Goal: Find specific page/section: Find specific page/section

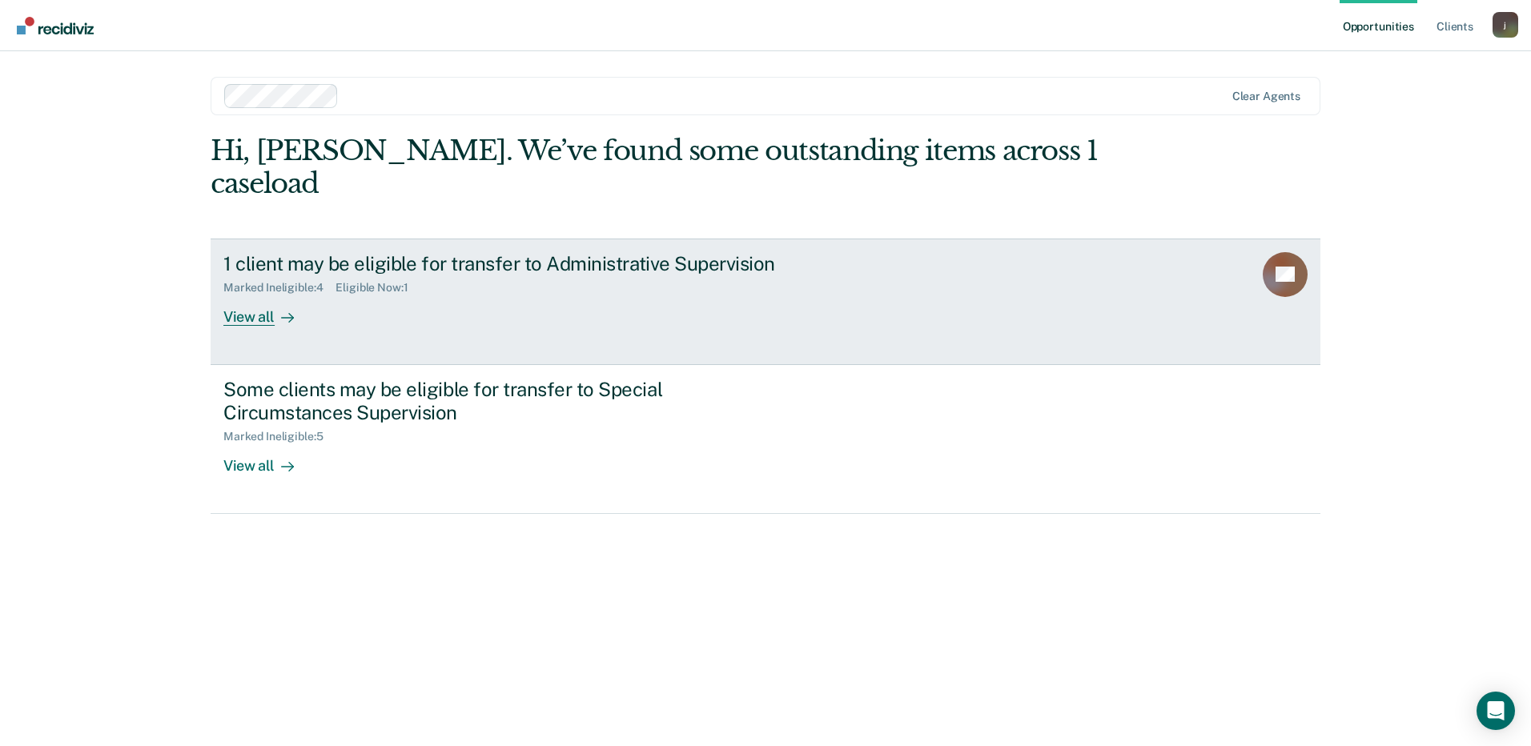
click at [534, 252] on div "1 client may be eligible for transfer to Administrative Supervision" at bounding box center [504, 263] width 562 height 23
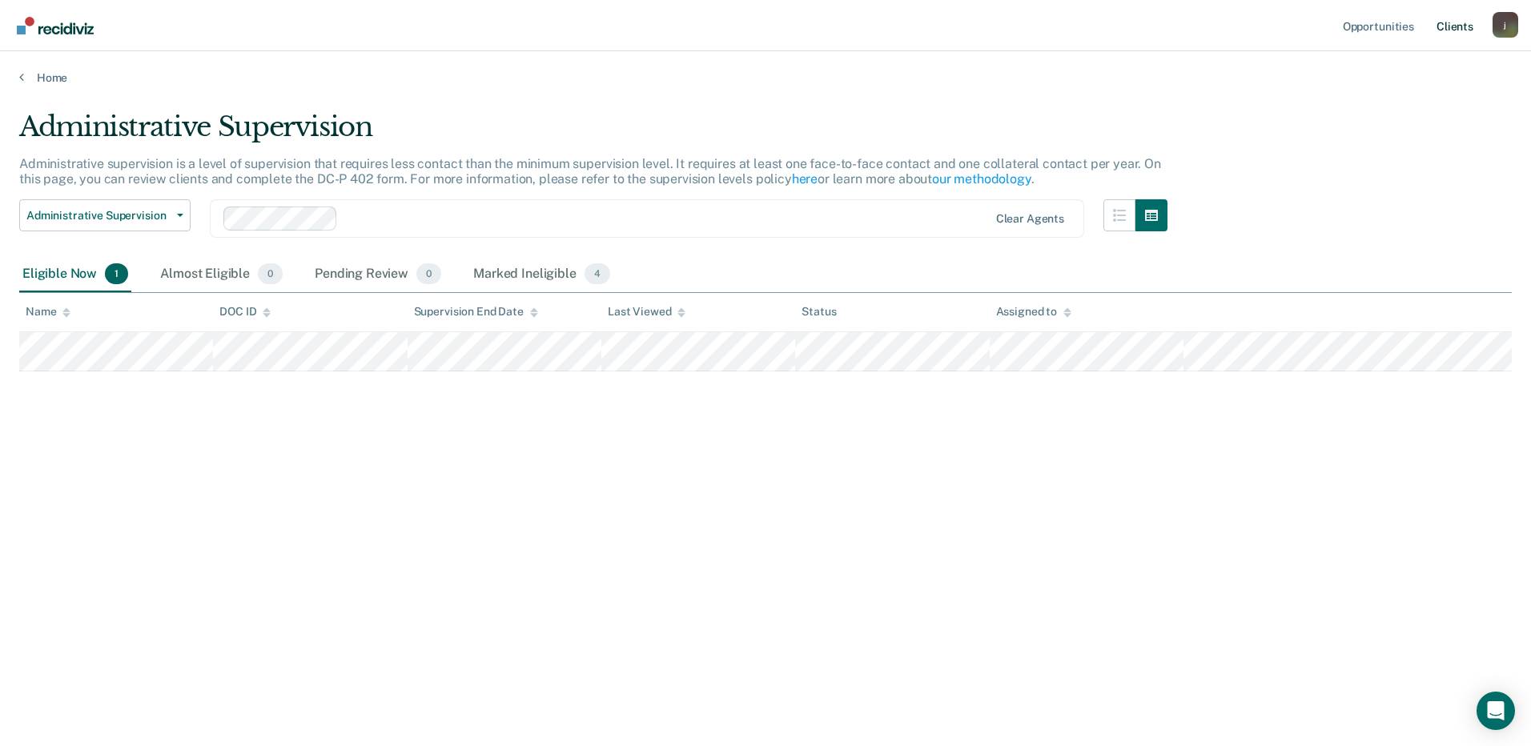
click at [1447, 26] on link "Client s" at bounding box center [1454, 25] width 43 height 51
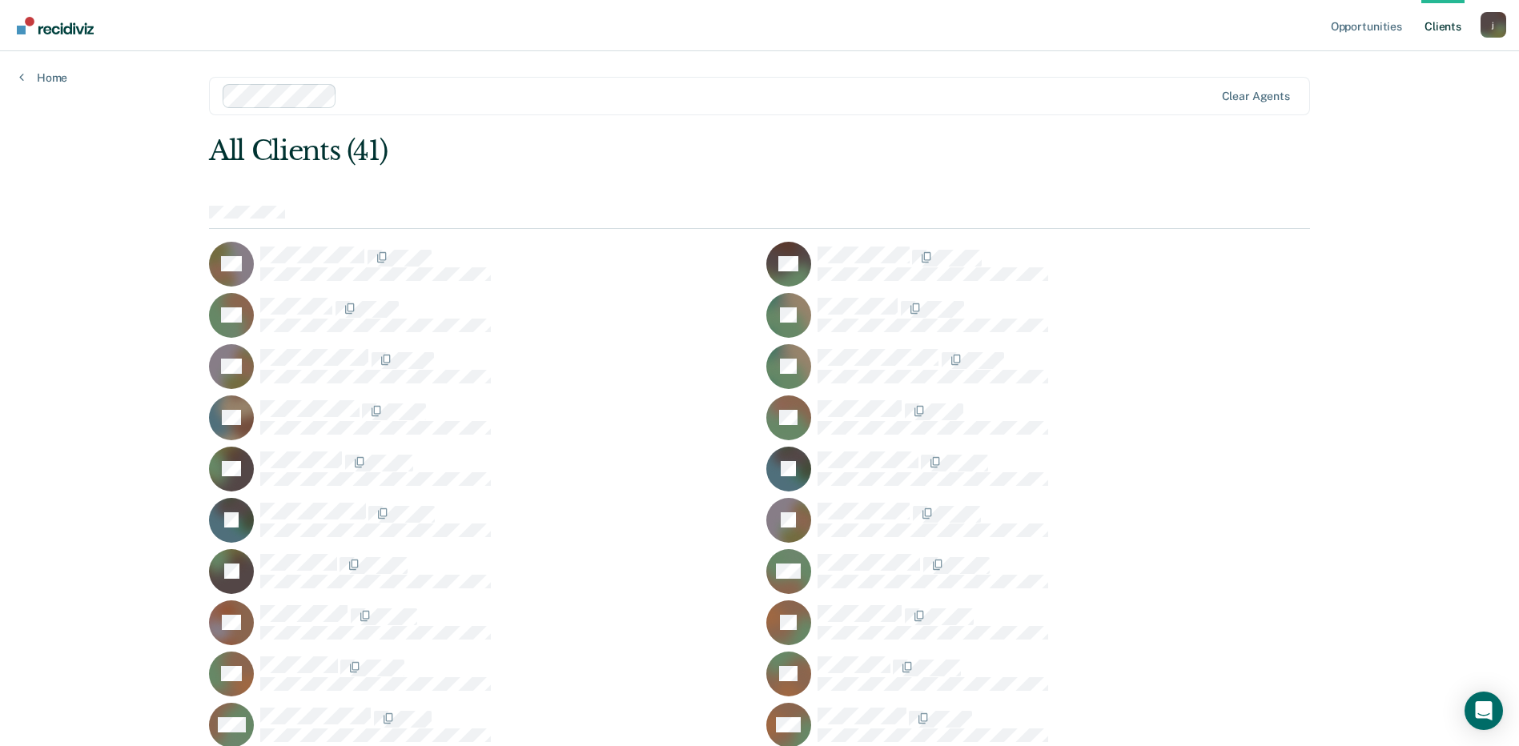
click at [1492, 25] on div "j" at bounding box center [1493, 25] width 26 height 26
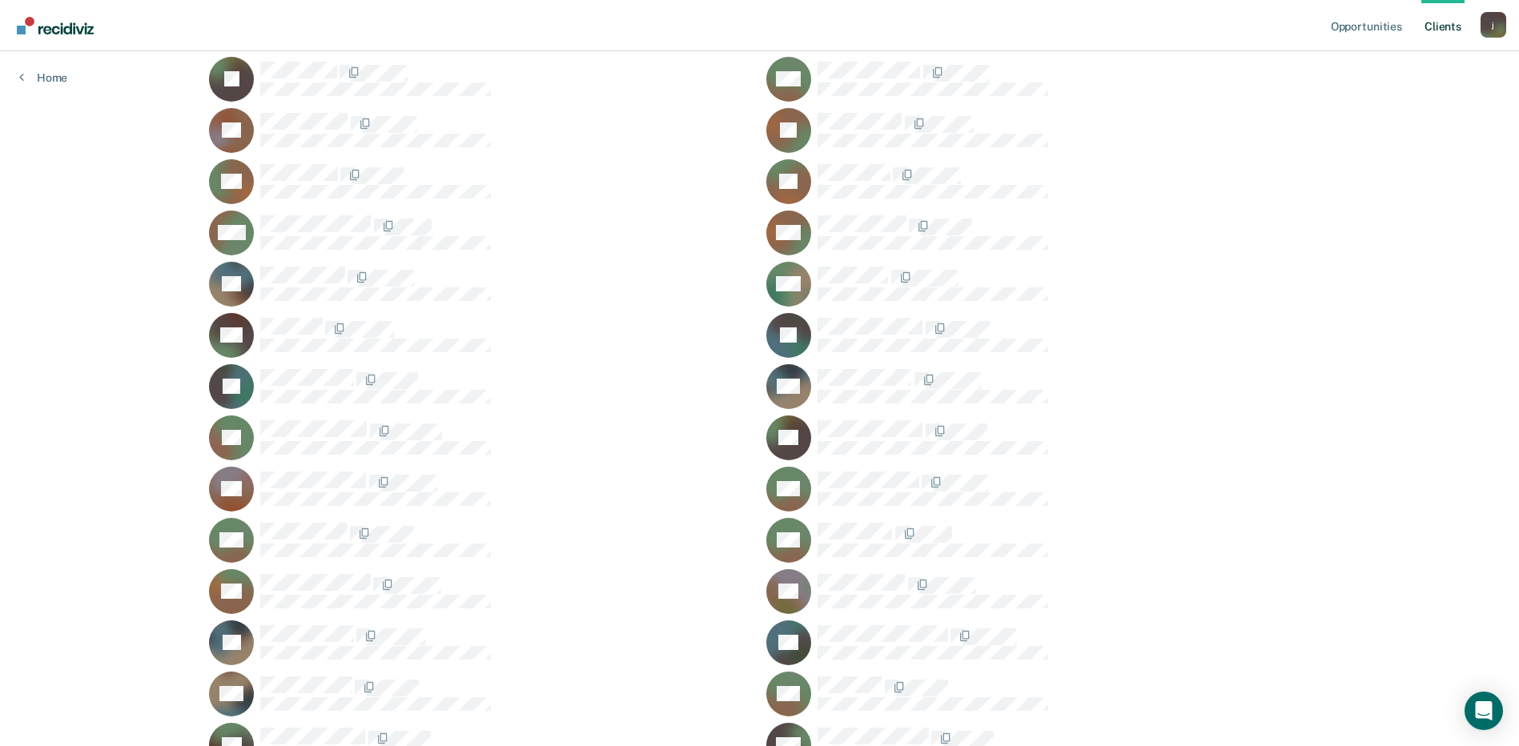
scroll to position [307, 0]
